Goal: Task Accomplishment & Management: Manage account settings

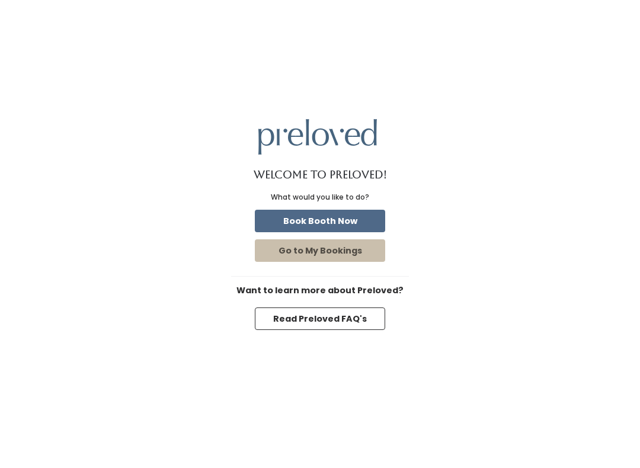
click at [332, 218] on button "Book Booth Now" at bounding box center [320, 221] width 130 height 23
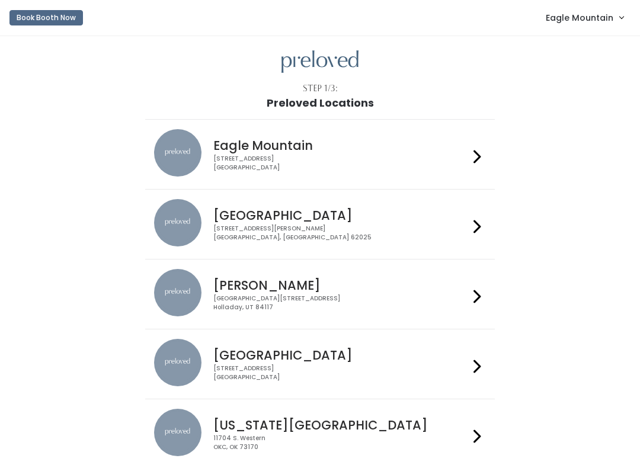
click at [270, 217] on h4 "Edwardsville" at bounding box center [340, 216] width 255 height 14
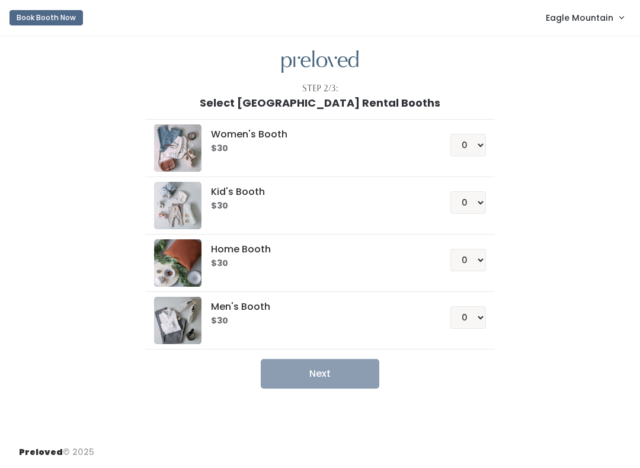
click at [567, 17] on span "Eagle Mountain" at bounding box center [580, 17] width 68 height 13
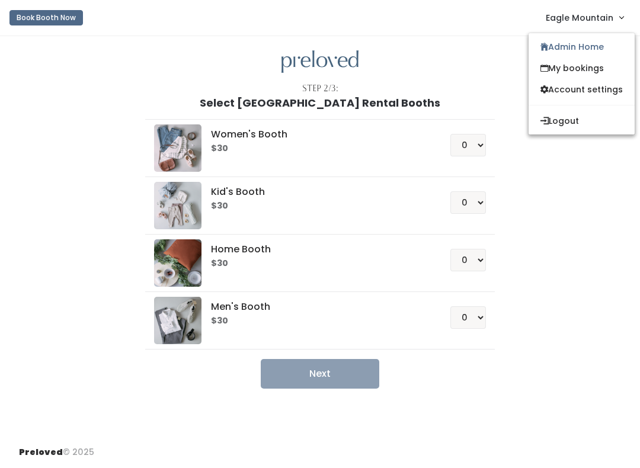
click at [552, 44] on link "Admin Home" at bounding box center [582, 46] width 106 height 21
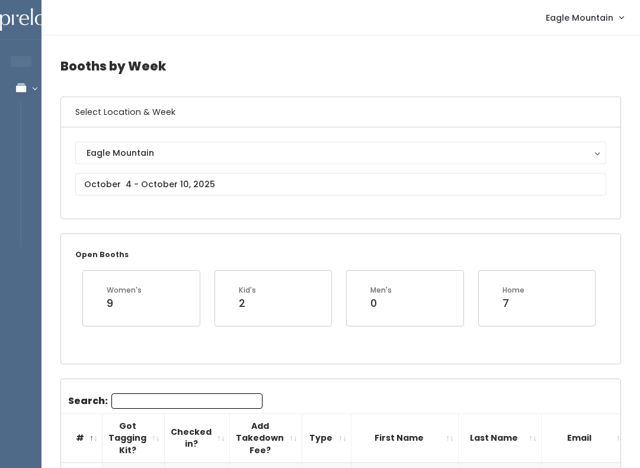
click at [199, 242] on div "Open Booths Women's 9 Kid's 2 Men's 0 Home 7" at bounding box center [341, 298] width 560 height 129
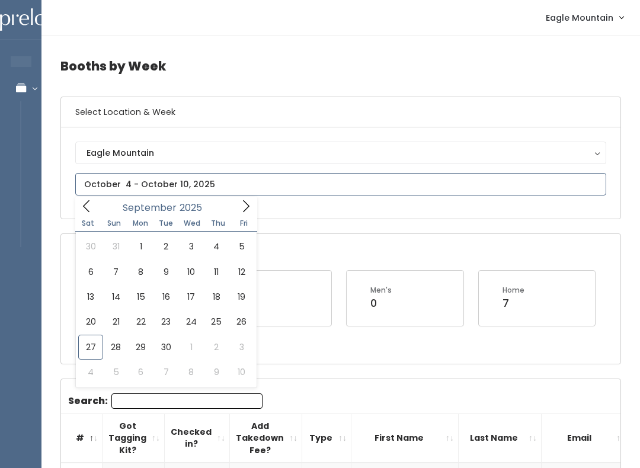
type input "September 27 to October 3"
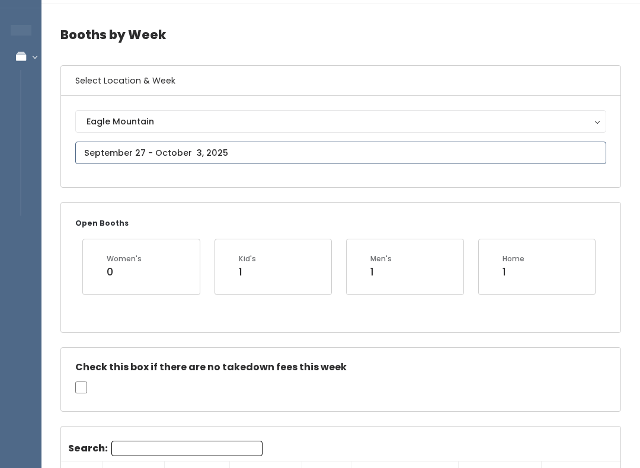
click at [124, 151] on input "text" at bounding box center [340, 153] width 531 height 23
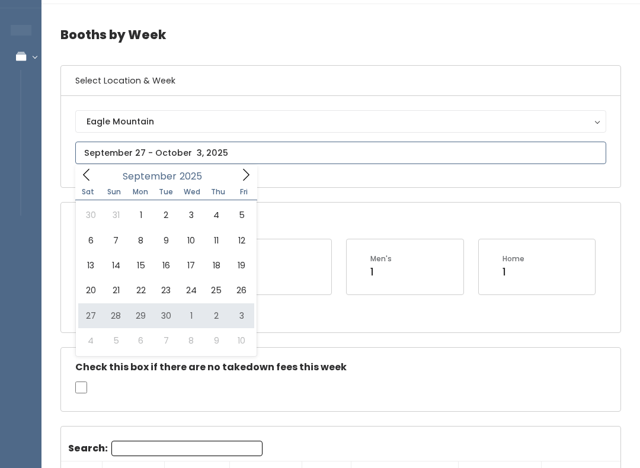
type input "[DATE] to [DATE]"
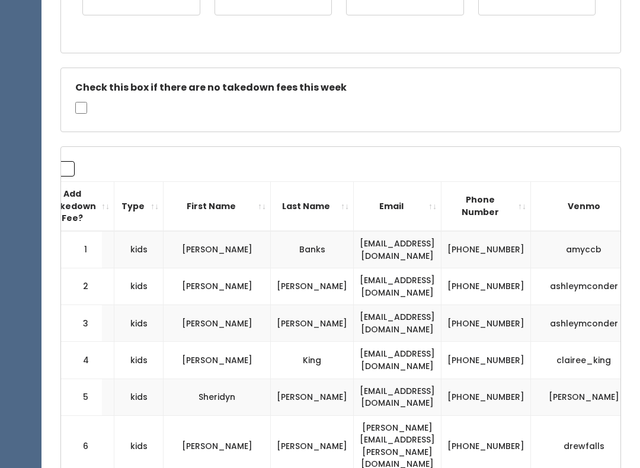
scroll to position [0, 189]
click at [203, 205] on th "First Name" at bounding box center [215, 206] width 107 height 49
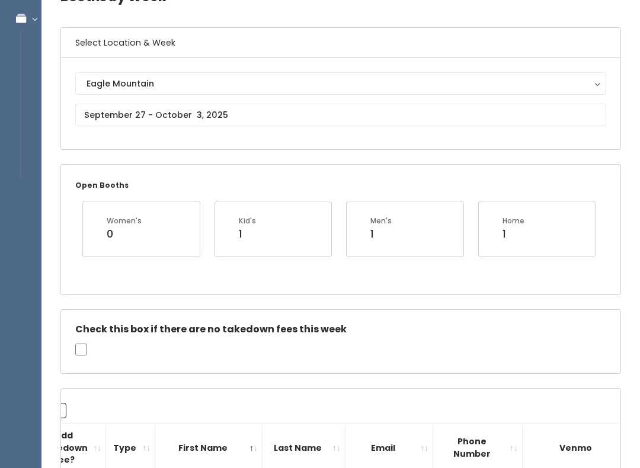
scroll to position [69, 0]
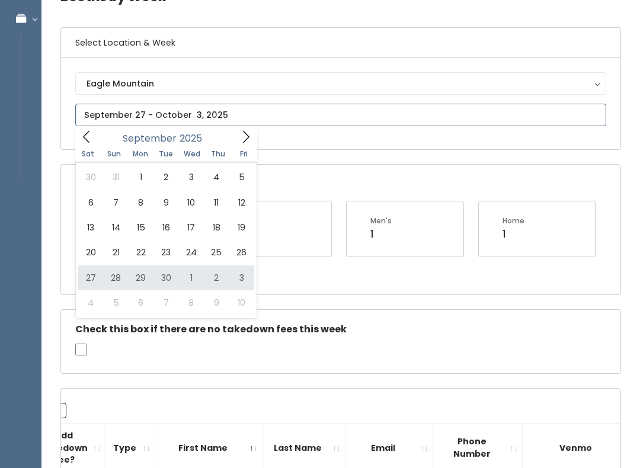
type input "September 27 to October 3"
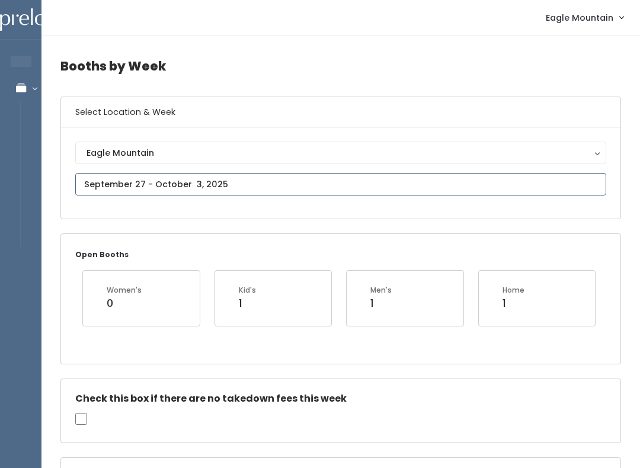
click at [271, 190] on input "text" at bounding box center [340, 184] width 531 height 23
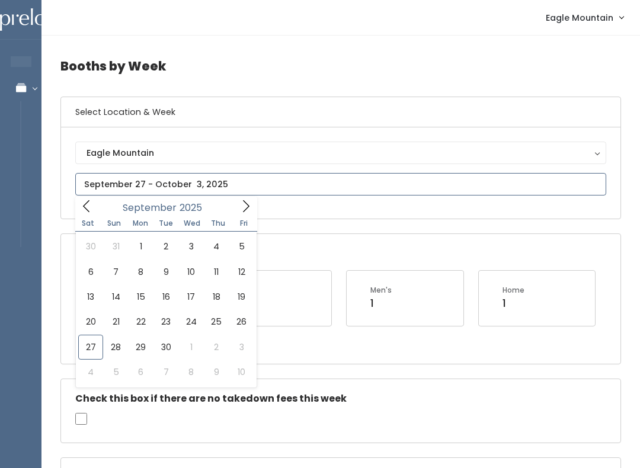
type input "September 20 to September 26"
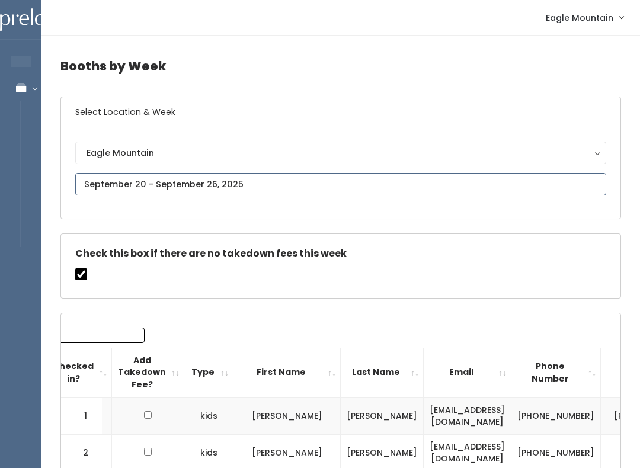
click at [303, 180] on input "text" at bounding box center [340, 184] width 531 height 23
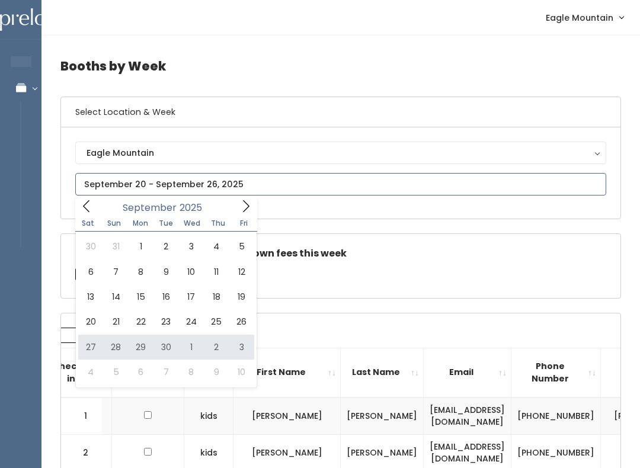
type input "September 27 to October 3"
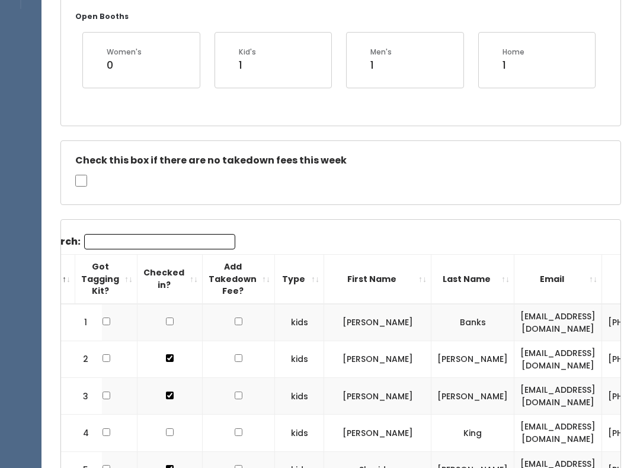
scroll to position [39, 0]
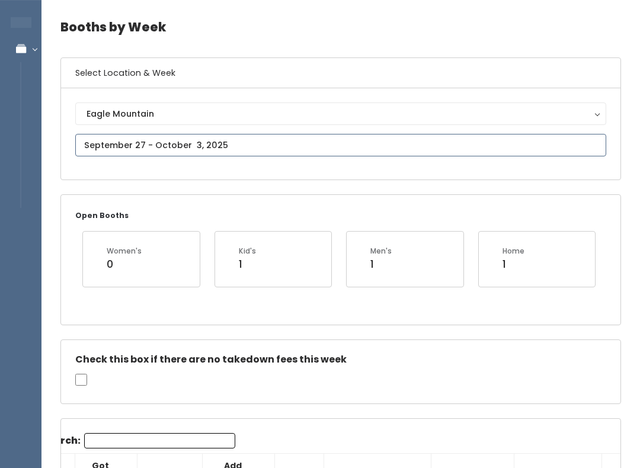
click at [311, 149] on input "text" at bounding box center [340, 145] width 531 height 23
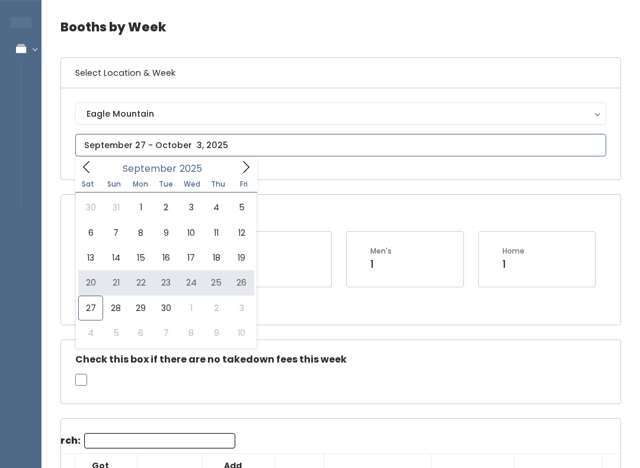
type input "[DATE] to [DATE]"
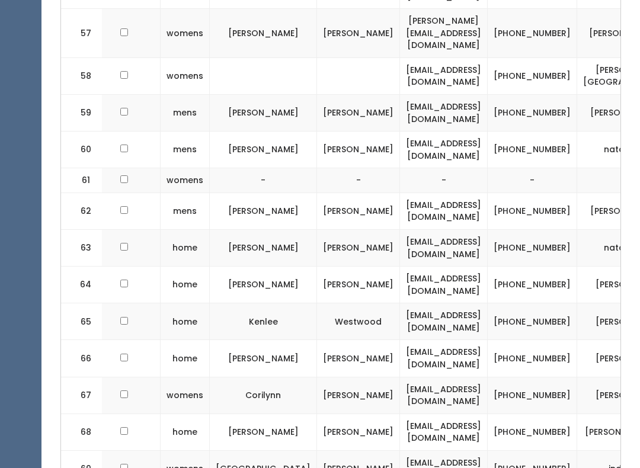
scroll to position [0, 141]
click at [442, 414] on td "[EMAIL_ADDRESS][DOMAIN_NAME]" at bounding box center [445, 432] width 88 height 37
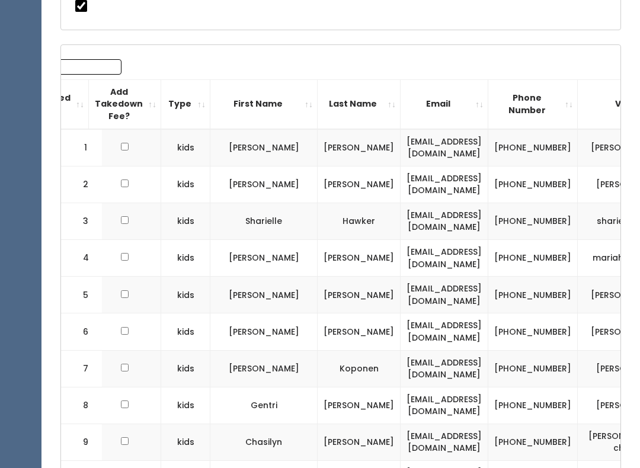
scroll to position [0, 0]
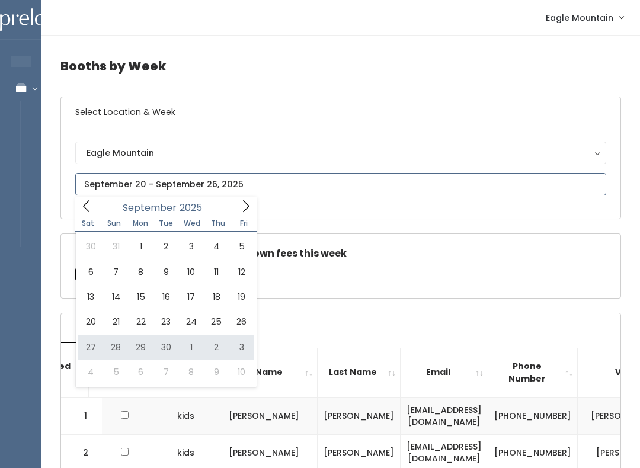
type input "[DATE] to [DATE]"
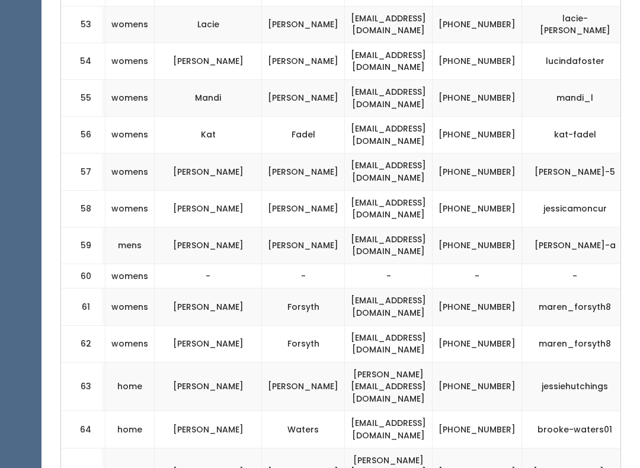
scroll to position [0, 196]
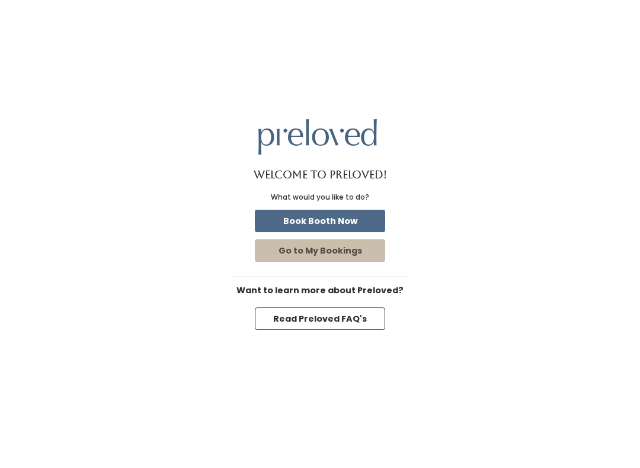
click at [357, 215] on button "Book Booth Now" at bounding box center [320, 221] width 130 height 23
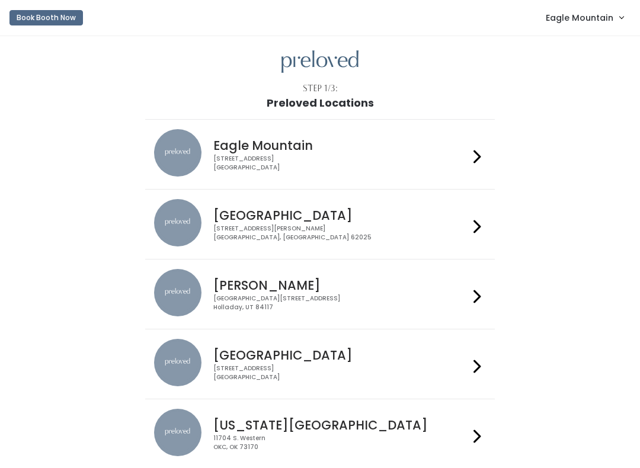
click at [597, 15] on span "Eagle Mountain" at bounding box center [580, 17] width 68 height 13
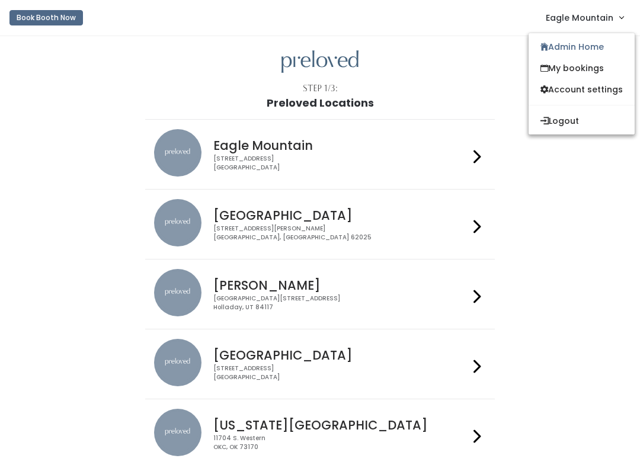
click at [590, 49] on link "Admin Home" at bounding box center [582, 46] width 106 height 21
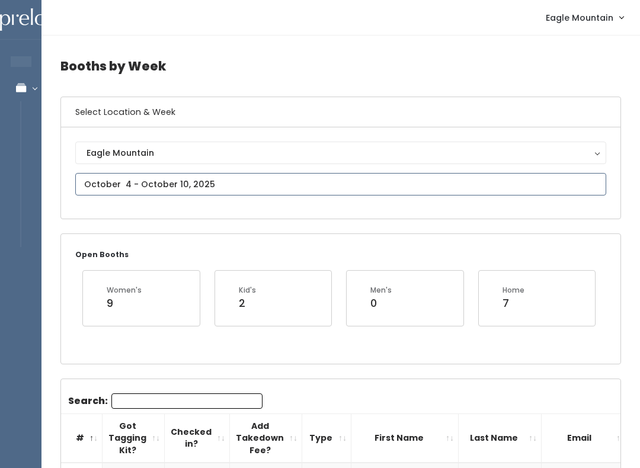
click at [336, 182] on input "text" at bounding box center [340, 184] width 531 height 23
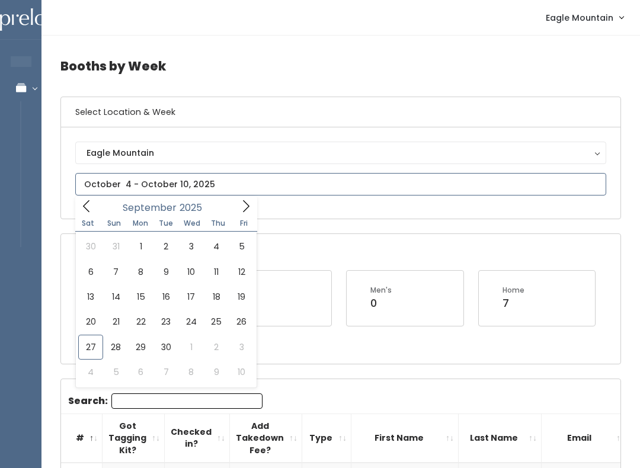
type input "September 27 to October 3"
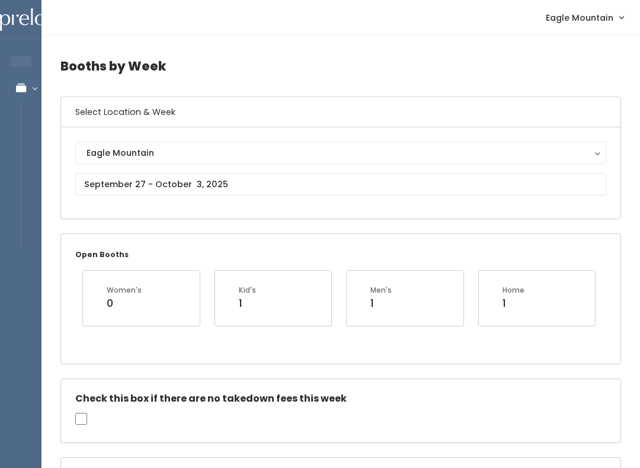
scroll to position [1, 0]
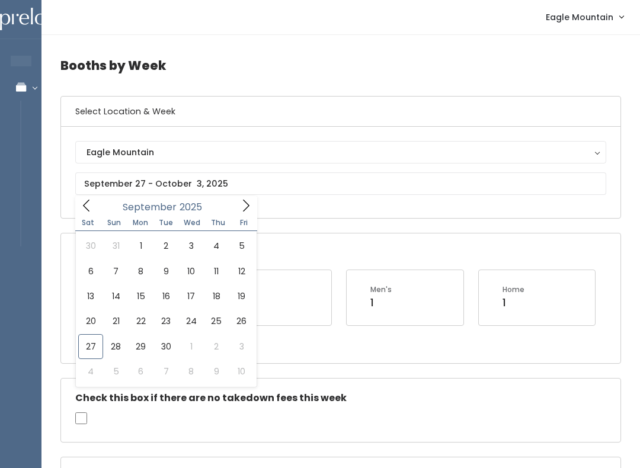
click at [336, 379] on div "Check this box if there are no takedown fees this week" at bounding box center [341, 411] width 560 height 64
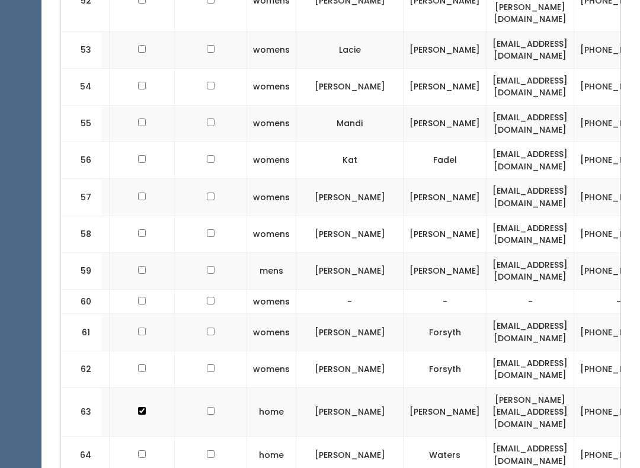
scroll to position [2610, 0]
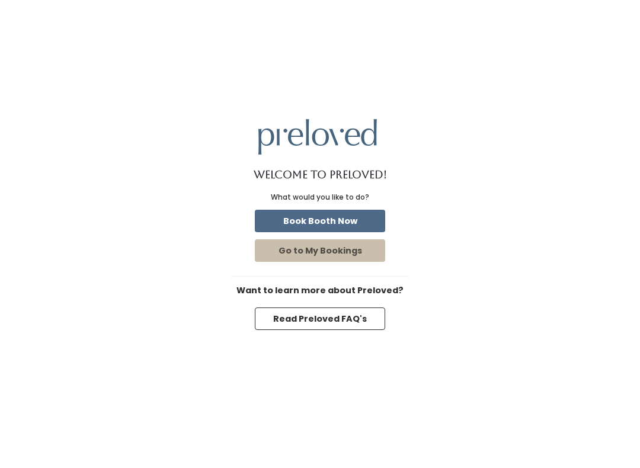
click at [325, 218] on button "Book Booth Now" at bounding box center [320, 221] width 130 height 23
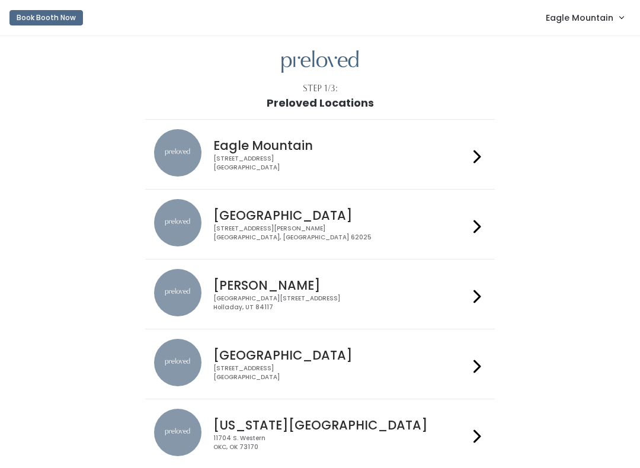
click at [587, 28] on link "Eagle Mountain" at bounding box center [584, 17] width 101 height 25
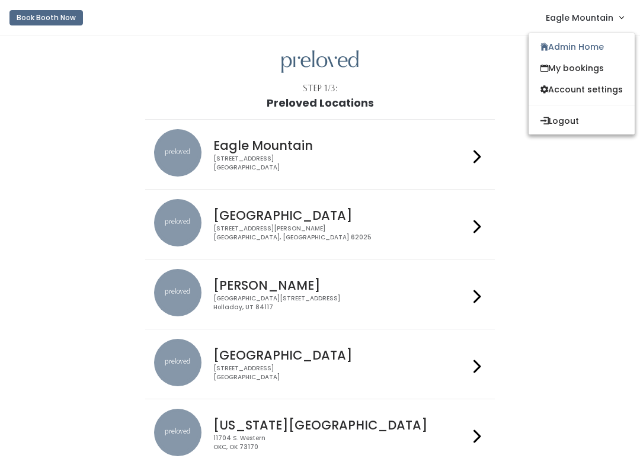
click at [586, 50] on link "Admin Home" at bounding box center [582, 46] width 106 height 21
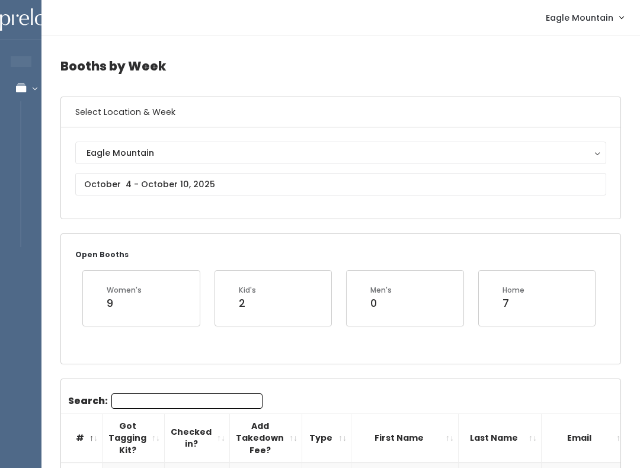
click at [574, 23] on span "Eagle Mountain" at bounding box center [580, 17] width 68 height 13
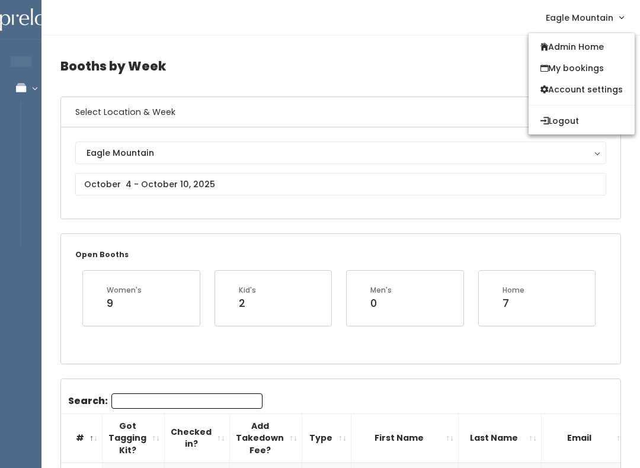
click at [582, 69] on link "My bookings" at bounding box center [582, 68] width 106 height 21
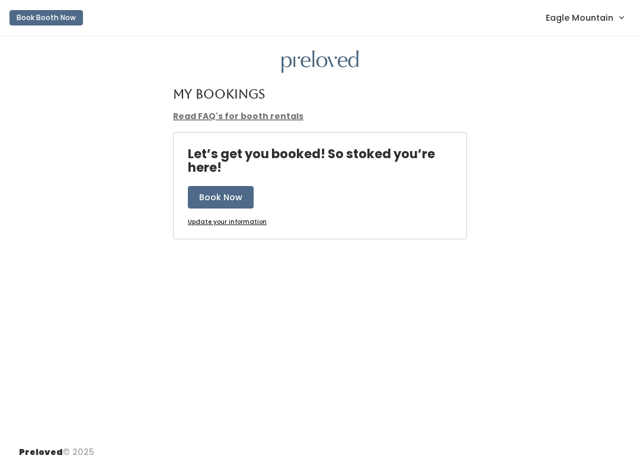
click at [209, 189] on button "Book Now" at bounding box center [221, 197] width 66 height 23
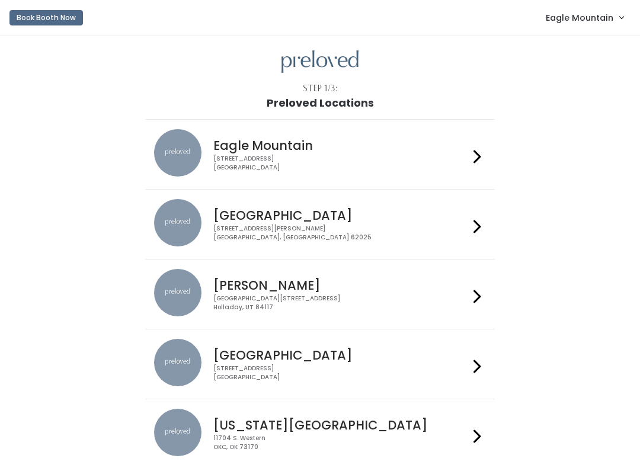
click at [475, 154] on icon at bounding box center [478, 156] width 8 height 17
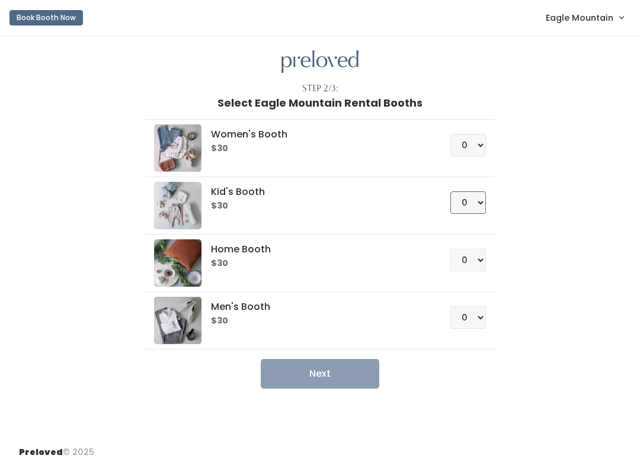
click at [476, 202] on select "0 1 2 3 4" at bounding box center [469, 202] width 36 height 23
select select "1"
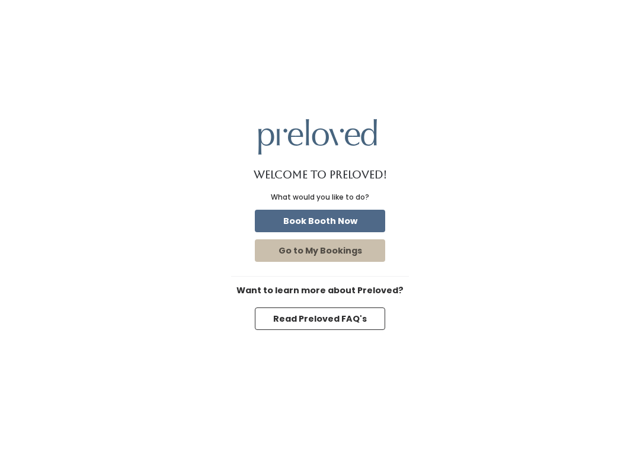
click at [356, 220] on button "Book Booth Now" at bounding box center [320, 221] width 130 height 23
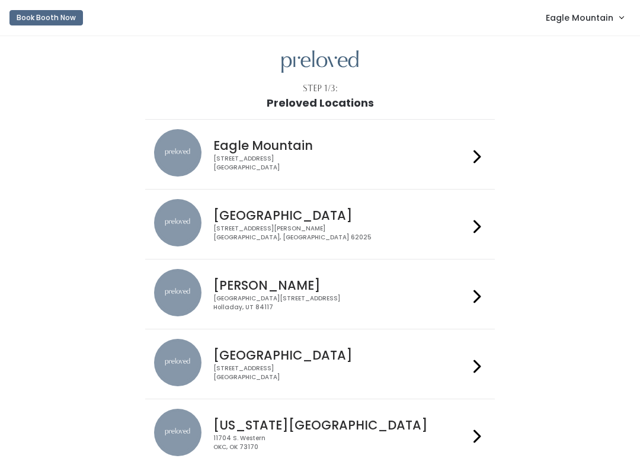
click at [594, 24] on span "Eagle Mountain" at bounding box center [580, 17] width 68 height 13
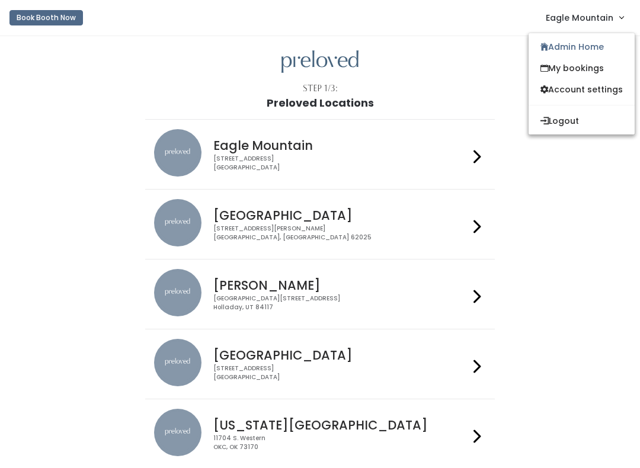
click at [600, 45] on link "Admin Home" at bounding box center [582, 46] width 106 height 21
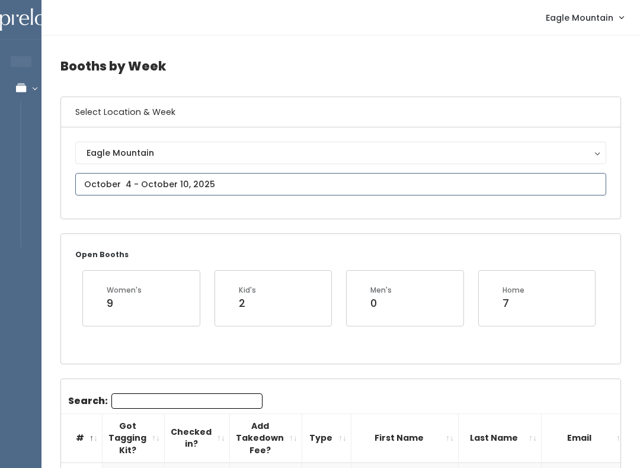
click at [353, 190] on input "text" at bounding box center [340, 184] width 531 height 23
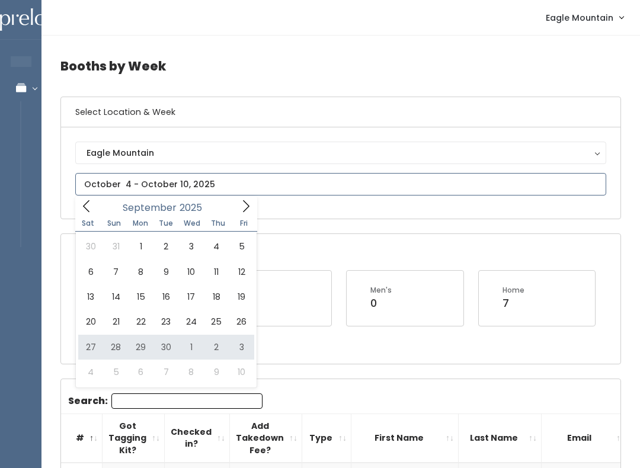
type input "September 27 to October 3"
